Goal: Task Accomplishment & Management: Manage account settings

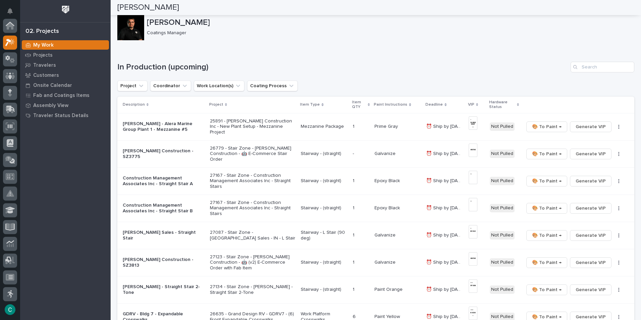
scroll to position [17, 0]
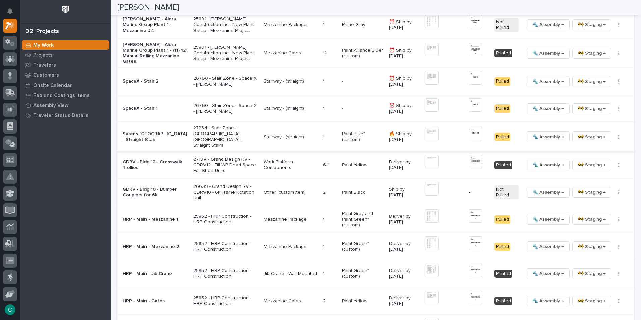
click at [585, 136] on span "🚧 Staging →" at bounding box center [592, 137] width 28 height 8
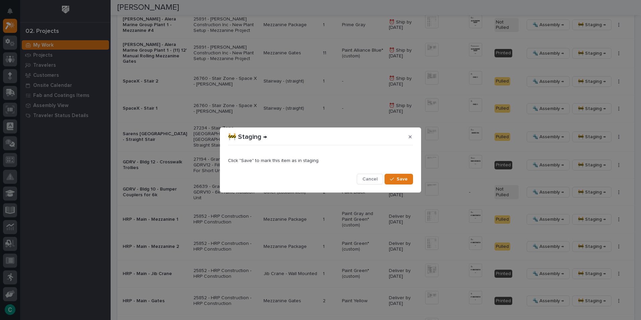
click at [398, 185] on div "Click "Save" to mark this item as in staging. Cancel Save" at bounding box center [320, 166] width 188 height 40
click at [402, 179] on span "Save" at bounding box center [401, 179] width 11 height 6
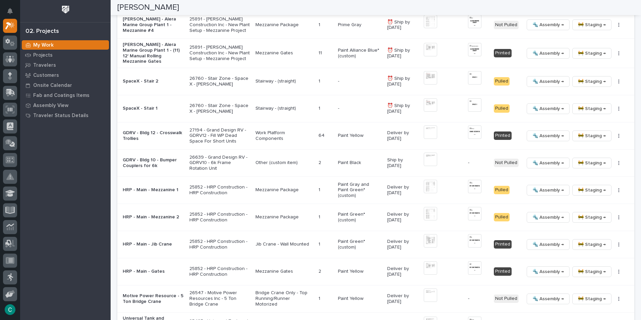
scroll to position [747, 0]
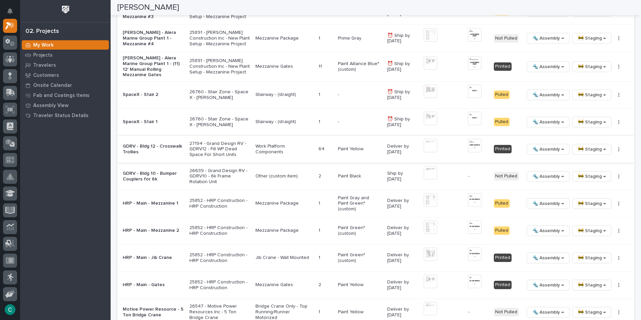
click at [526, 150] on button "🔩 Assembly →" at bounding box center [547, 149] width 43 height 11
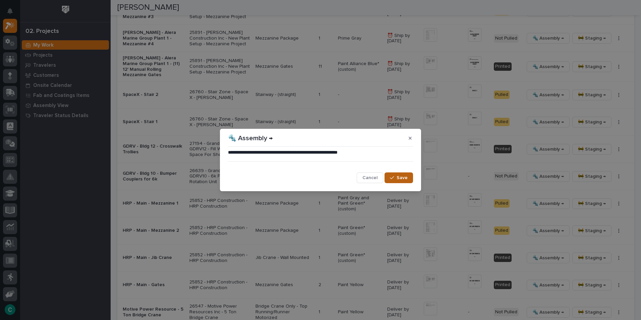
click at [397, 179] on span "Save" at bounding box center [401, 178] width 11 height 6
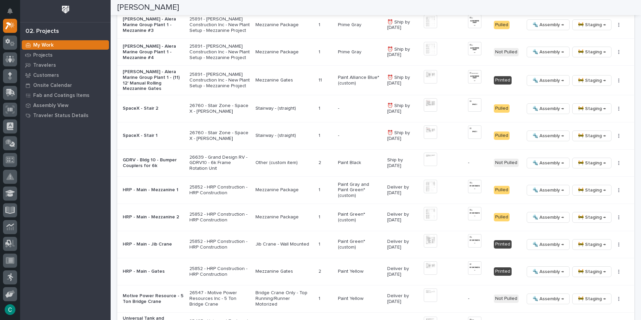
scroll to position [745, 0]
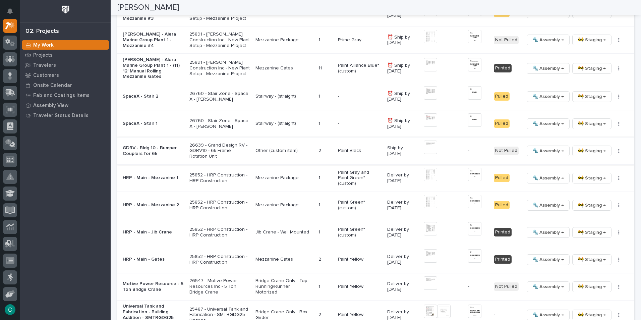
click at [614, 150] on button "button" at bounding box center [618, 150] width 9 height 5
click at [593, 184] on span "Generate VIP" at bounding box center [589, 186] width 29 height 8
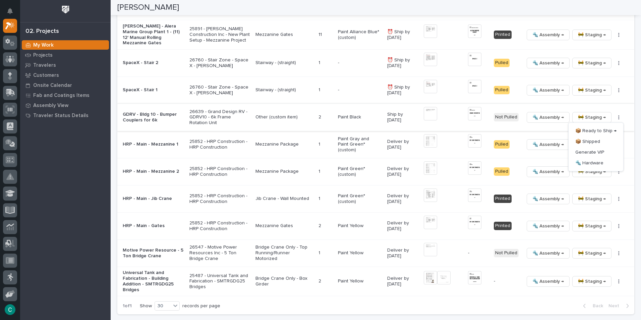
click at [472, 116] on img at bounding box center [474, 113] width 13 height 13
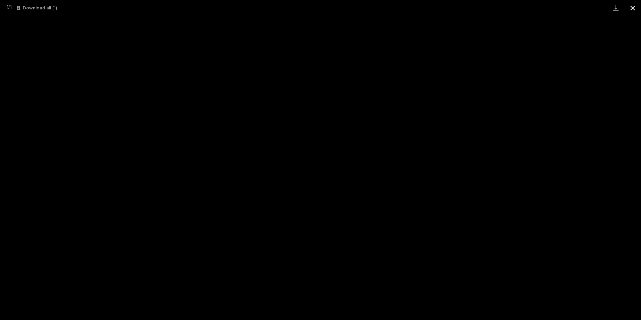
click at [629, 10] on button "Close gallery" at bounding box center [632, 8] width 17 height 16
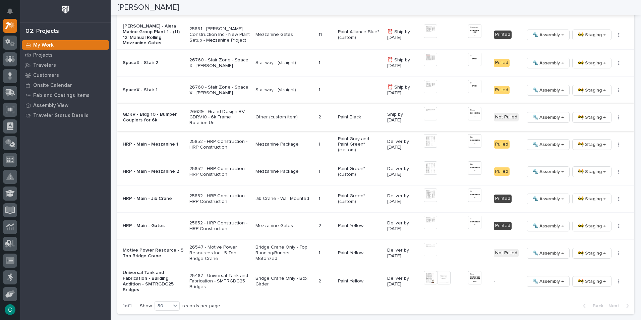
click at [431, 114] on img at bounding box center [430, 113] width 13 height 13
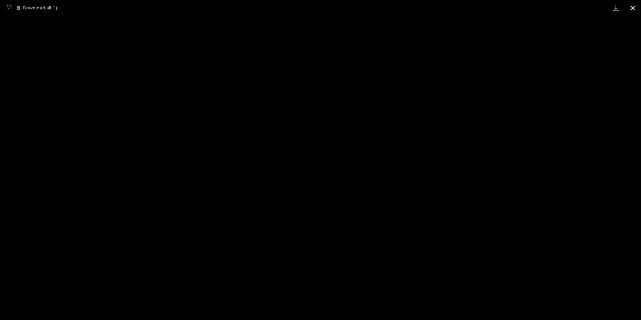
click at [631, 9] on button "Close gallery" at bounding box center [632, 8] width 17 height 16
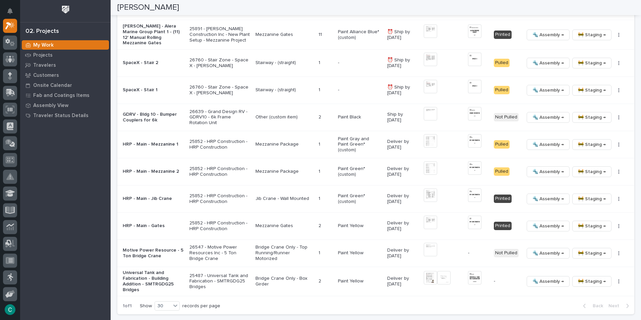
click at [538, 118] on span "🔩 Assembly →" at bounding box center [548, 117] width 32 height 8
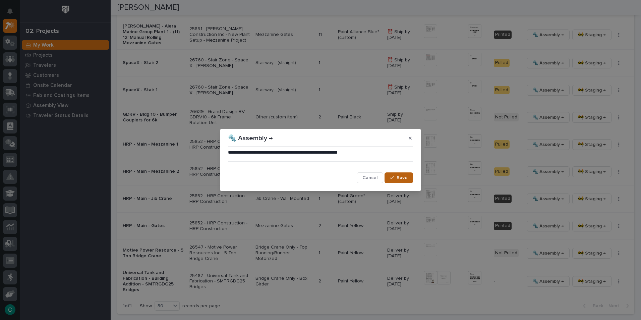
click at [393, 176] on icon "button" at bounding box center [392, 177] width 4 height 5
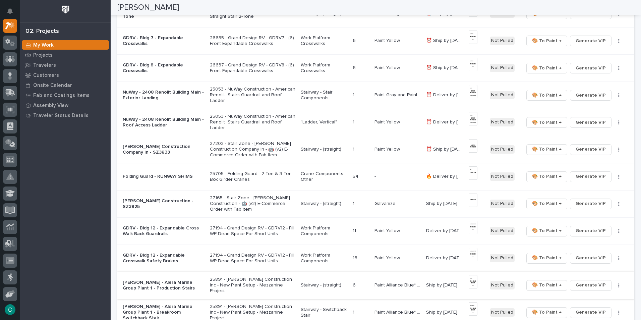
scroll to position [443, 0]
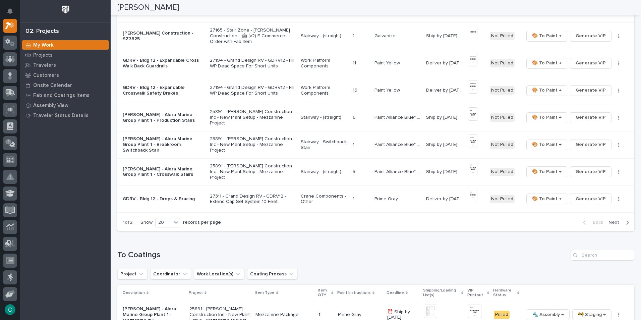
click at [611, 221] on span "Next" at bounding box center [615, 222] width 15 height 6
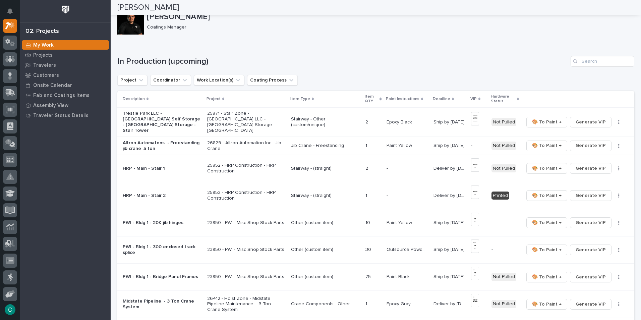
scroll to position [0, 0]
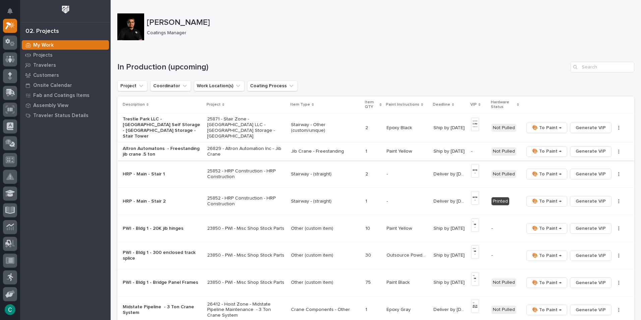
click at [575, 150] on span "Generate VIP" at bounding box center [590, 151] width 30 height 8
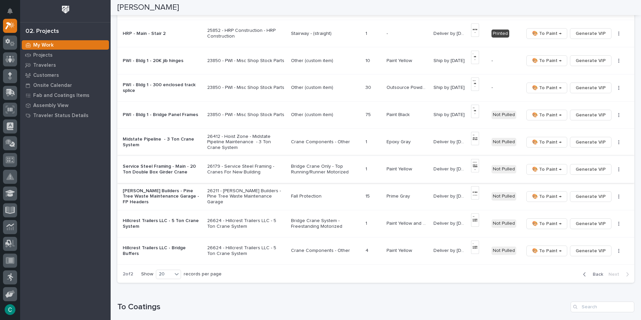
scroll to position [201, 0]
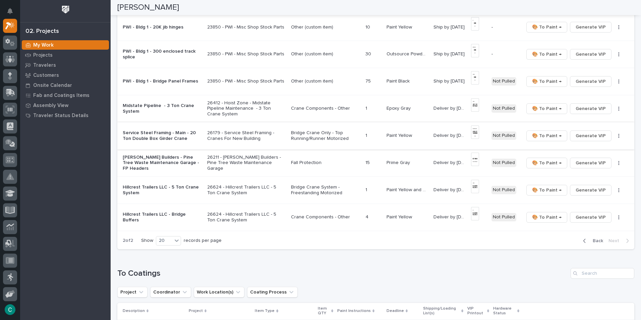
click at [307, 185] on p "Bridge Crane System - Freestanding Motorized" at bounding box center [325, 189] width 69 height 11
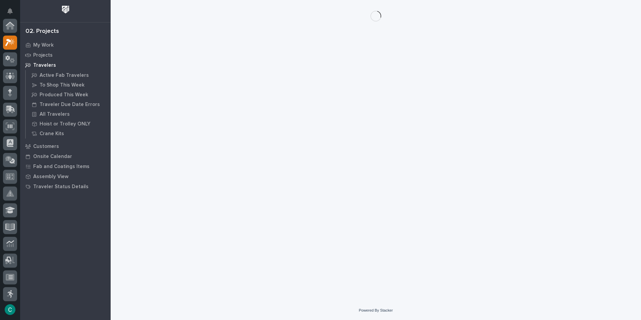
scroll to position [17, 0]
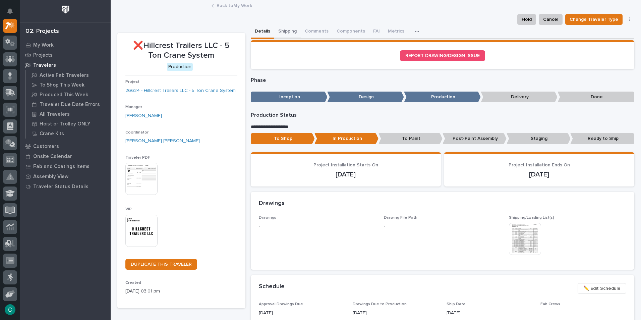
click at [287, 27] on button "Shipping" at bounding box center [287, 32] width 26 height 14
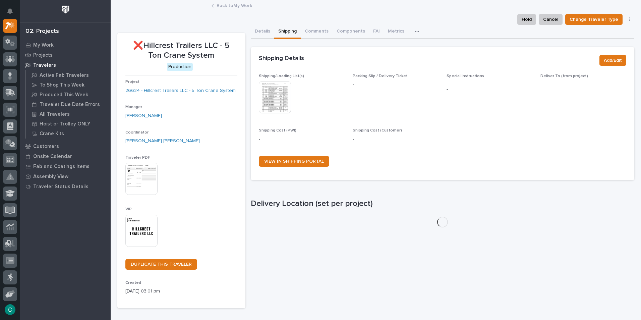
click at [284, 104] on img at bounding box center [275, 97] width 32 height 32
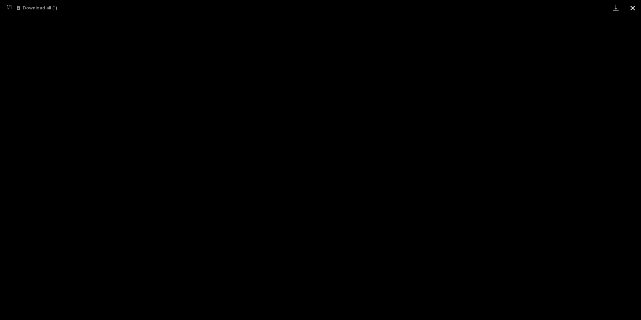
click at [629, 10] on button "Close gallery" at bounding box center [632, 8] width 17 height 16
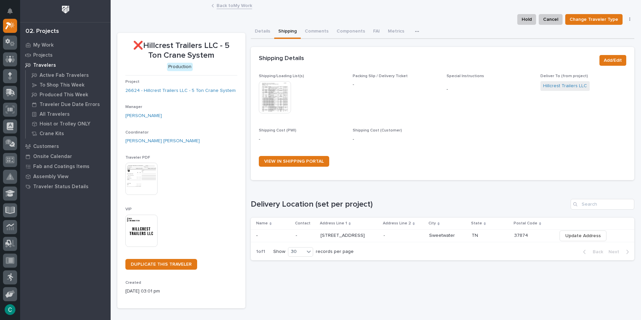
click at [237, 7] on link "Back to My Work" at bounding box center [234, 5] width 36 height 8
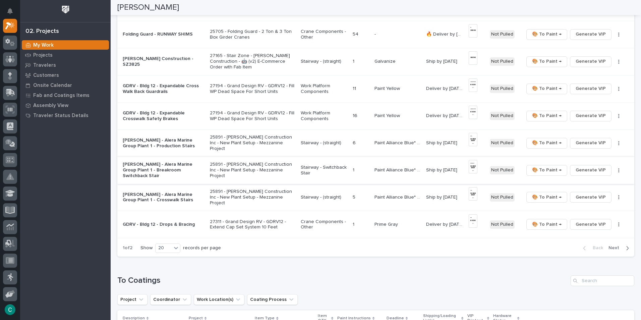
scroll to position [469, 0]
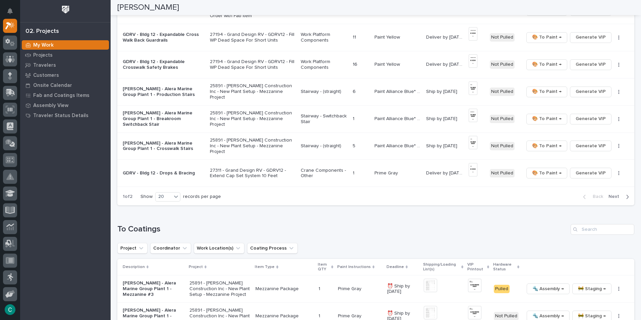
click at [613, 195] on span "Next" at bounding box center [615, 196] width 15 height 6
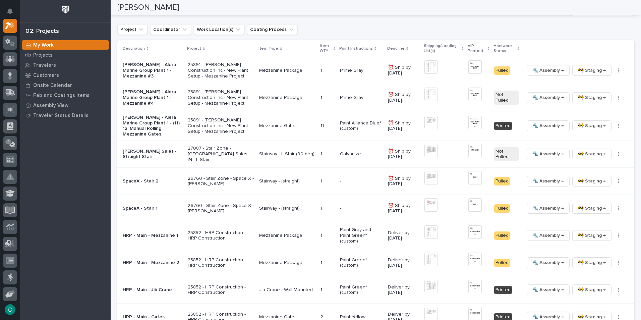
scroll to position [379, 0]
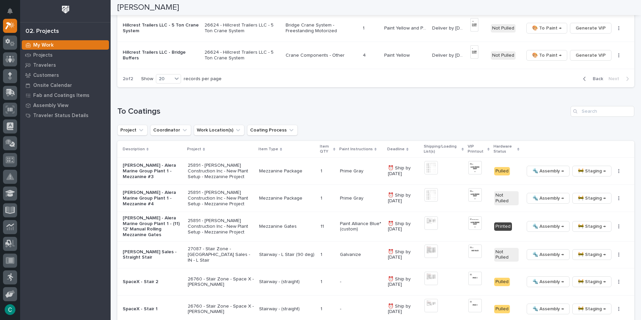
click at [593, 78] on span "Back" at bounding box center [595, 79] width 14 height 6
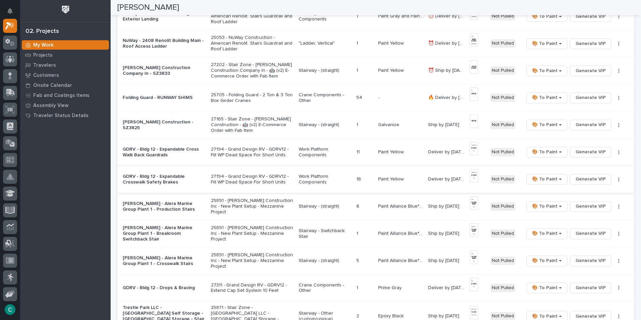
scroll to position [315, 0]
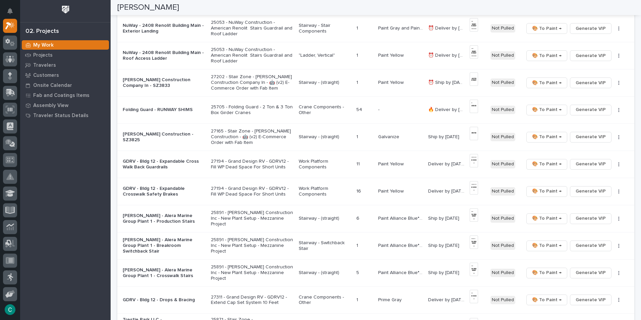
click at [440, 164] on p "Deliver by [DATE]" at bounding box center [447, 163] width 38 height 7
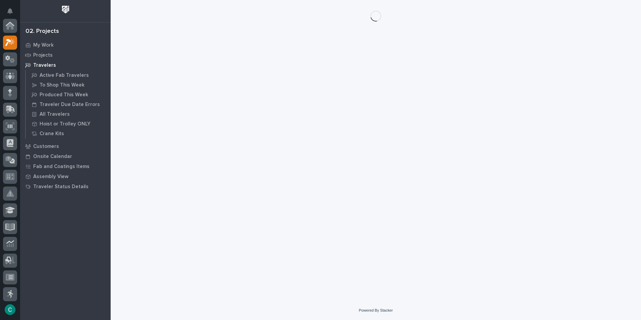
scroll to position [17, 0]
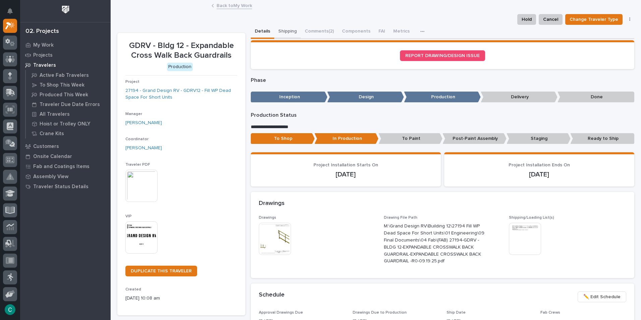
click at [288, 32] on button "Shipping" at bounding box center [287, 32] width 26 height 14
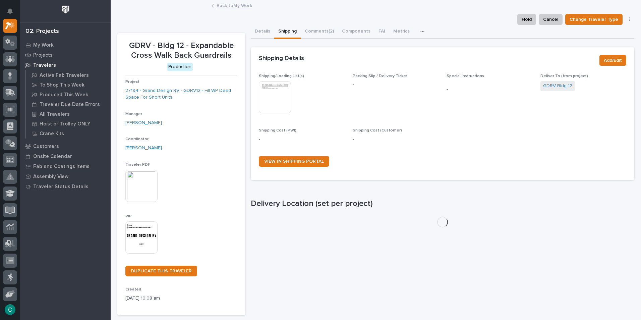
click at [269, 96] on img at bounding box center [275, 97] width 32 height 32
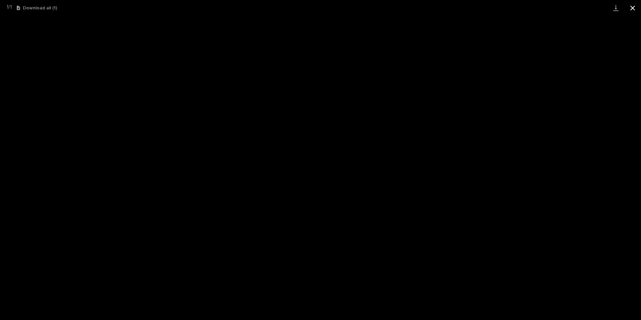
click at [631, 11] on button "Close gallery" at bounding box center [632, 8] width 17 height 16
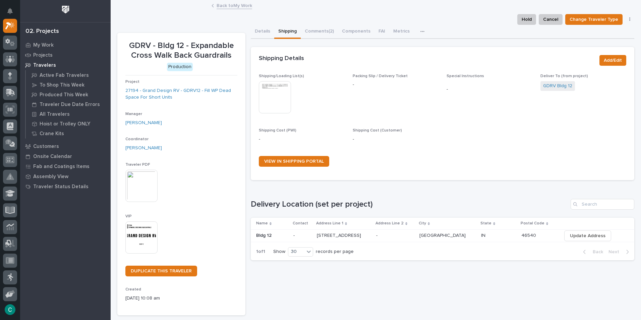
click at [239, 8] on link "Back to My Work" at bounding box center [234, 5] width 36 height 8
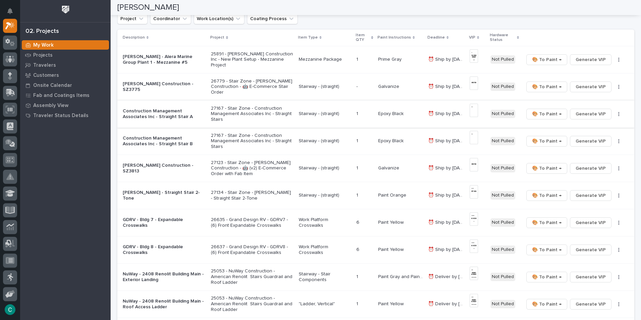
scroll to position [101, 0]
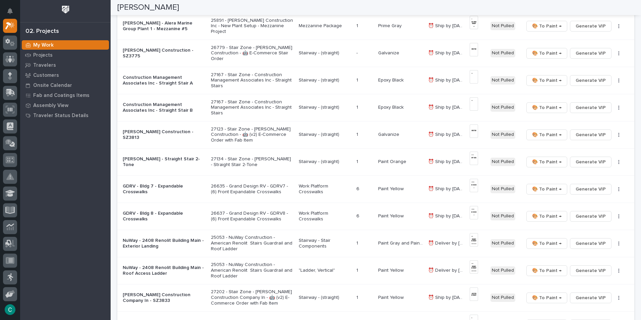
click at [381, 189] on p "Paint Yellow" at bounding box center [391, 188] width 27 height 7
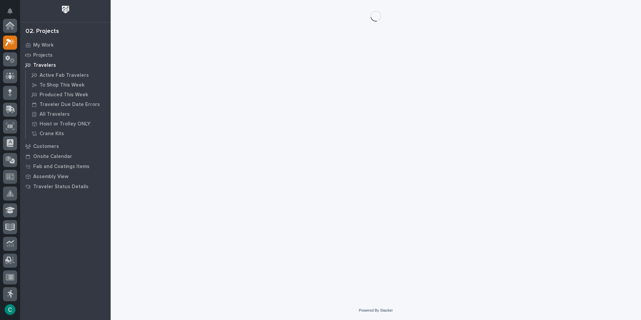
scroll to position [17, 0]
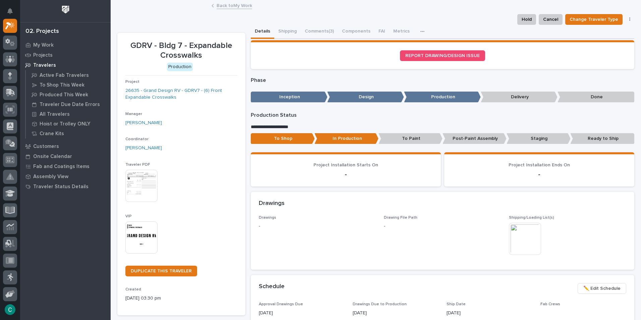
click at [288, 23] on div "Hold Cancel Change Traveler Type Regenerate PDF Generate VIP" at bounding box center [375, 19] width 517 height 11
click at [286, 35] on button "Shipping" at bounding box center [287, 32] width 26 height 14
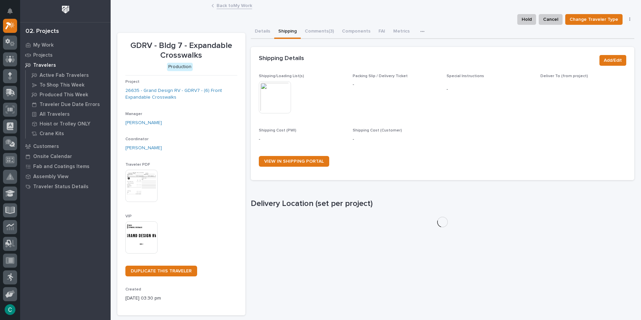
click at [275, 92] on img at bounding box center [275, 97] width 32 height 32
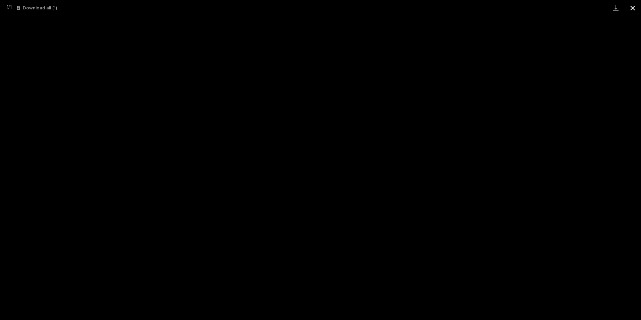
click at [634, 9] on button "Close gallery" at bounding box center [632, 8] width 17 height 16
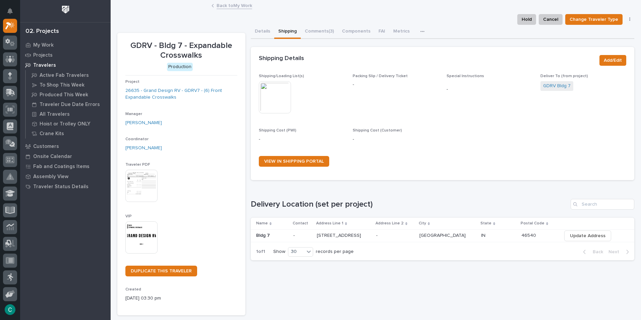
click at [218, 5] on link "Back to My Work" at bounding box center [234, 5] width 36 height 8
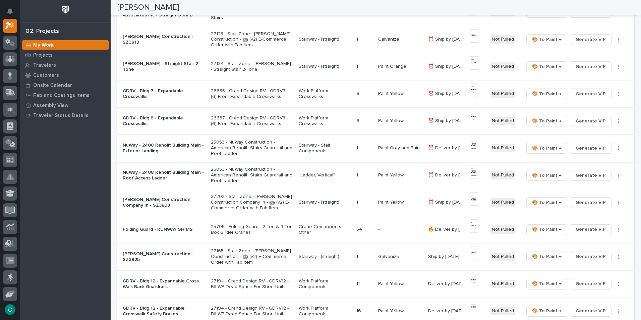
scroll to position [201, 0]
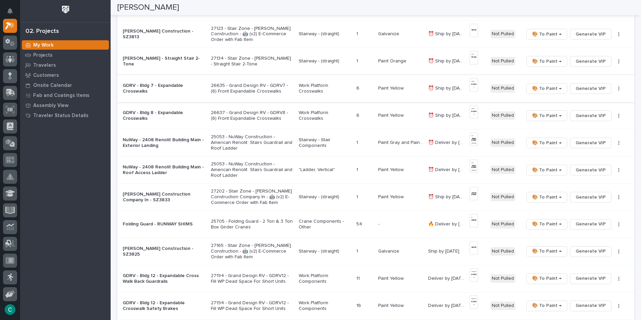
click at [471, 87] on img at bounding box center [473, 84] width 8 height 13
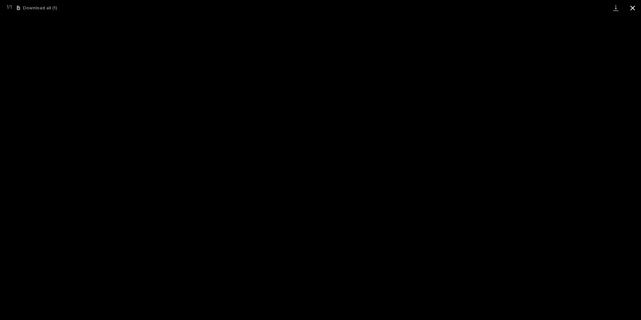
click at [633, 7] on button "Close gallery" at bounding box center [632, 8] width 17 height 16
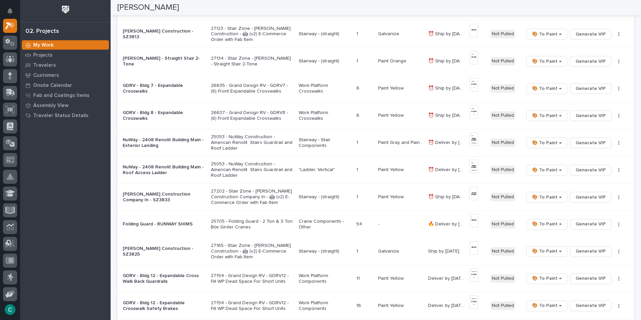
click at [311, 117] on p "Work Platform Crosswalks" at bounding box center [325, 115] width 52 height 11
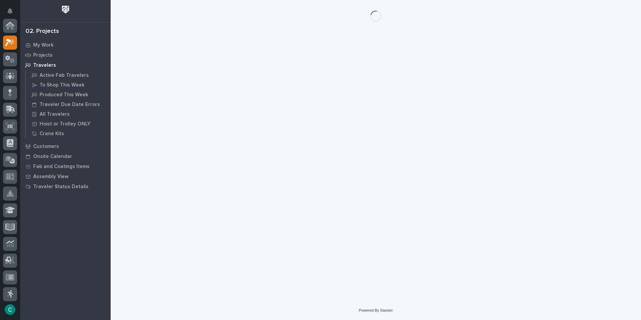
scroll to position [17, 0]
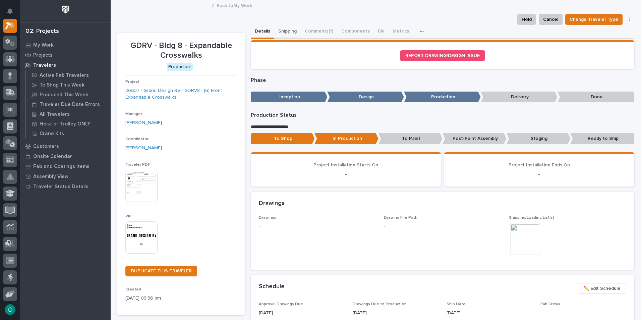
click at [288, 32] on button "Shipping" at bounding box center [287, 32] width 26 height 14
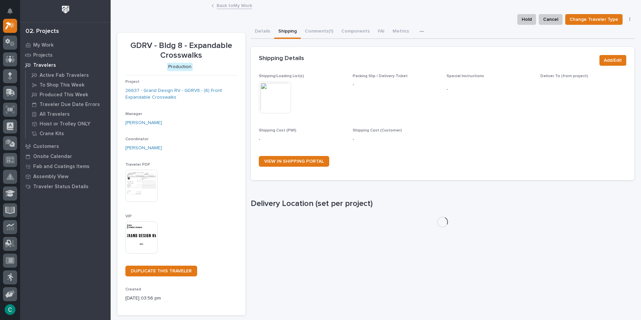
click at [277, 96] on img at bounding box center [275, 97] width 32 height 32
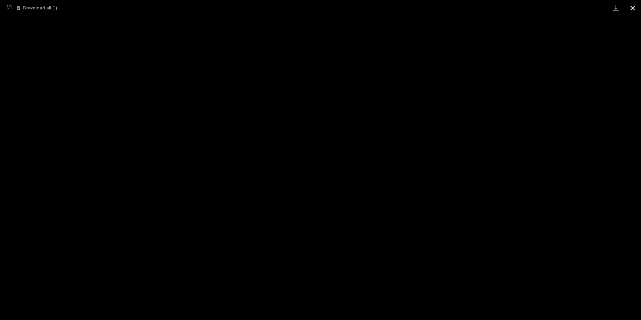
click at [635, 8] on button "Close gallery" at bounding box center [632, 8] width 17 height 16
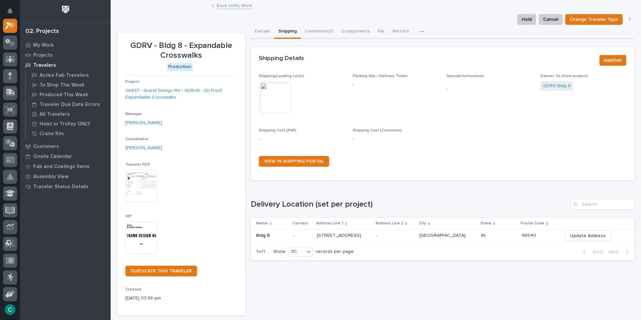
click at [147, 240] on img at bounding box center [141, 237] width 32 height 32
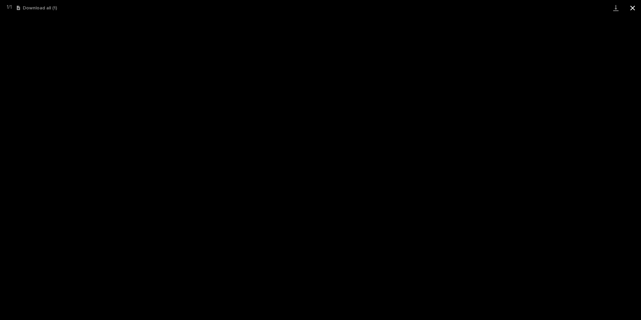
click at [636, 1] on button "Close gallery" at bounding box center [632, 8] width 17 height 16
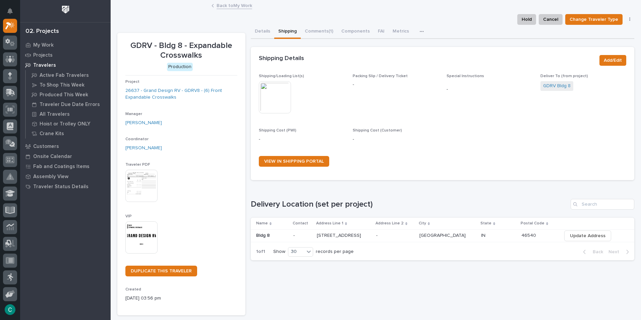
click at [230, 6] on link "Back to My Work" at bounding box center [234, 5] width 36 height 8
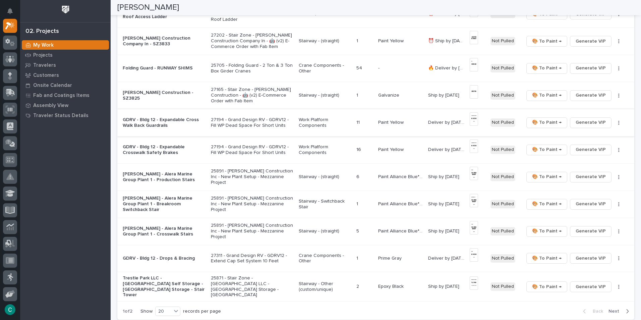
scroll to position [369, 0]
